Goal: Task Accomplishment & Management: Complete application form

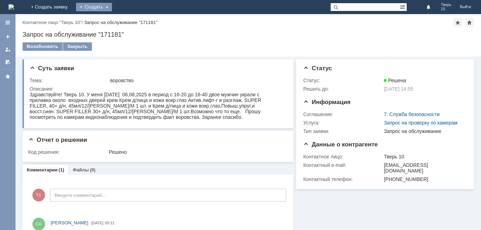
click at [112, 6] on div "Создать" at bounding box center [94, 7] width 36 height 8
click at [112, 8] on div "Создать" at bounding box center [94, 7] width 36 height 8
click at [112, 9] on div "Создать" at bounding box center [94, 7] width 36 height 8
click at [131, 19] on link "Заявка" at bounding box center [104, 21] width 54 height 8
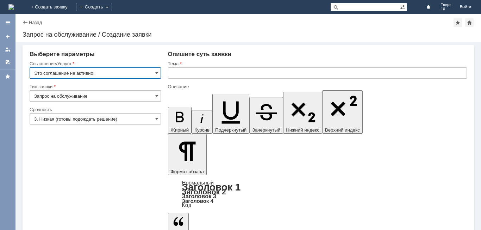
click at [102, 73] on input "Это соглашение не активно!" at bounding box center [95, 72] width 131 height 11
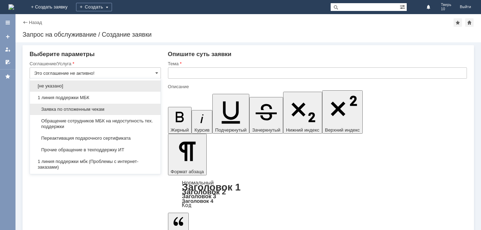
click at [110, 111] on span "Заявка по отложенным чекам" at bounding box center [95, 109] width 122 height 6
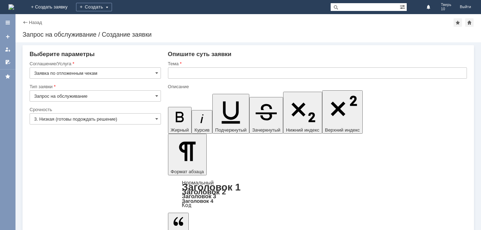
type input "Заявка по отложенным чекам"
click at [193, 73] on input "text" at bounding box center [317, 72] width 299 height 11
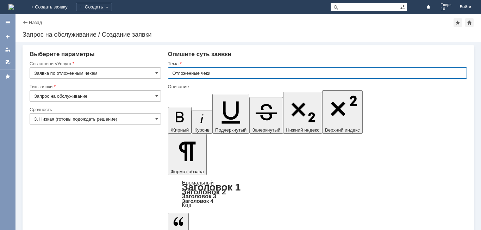
type input "Отложенные чеки"
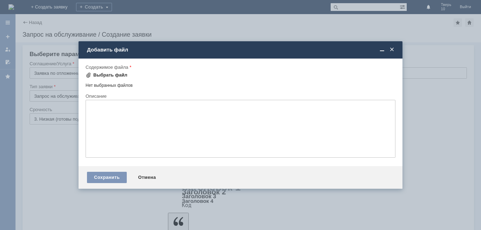
click at [108, 76] on div "Выбрать файл" at bounding box center [110, 75] width 34 height 6
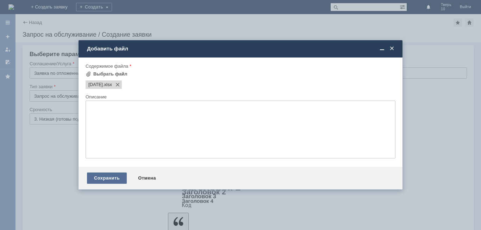
click at [102, 181] on div "Сохранить" at bounding box center [107, 177] width 40 height 11
